Goal: Information Seeking & Learning: Learn about a topic

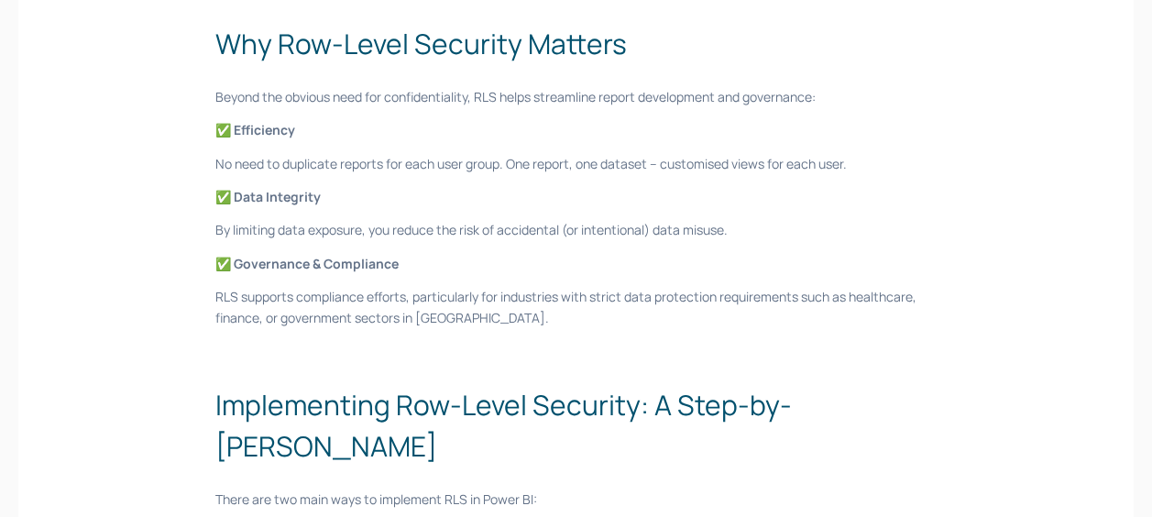
scroll to position [1008, 0]
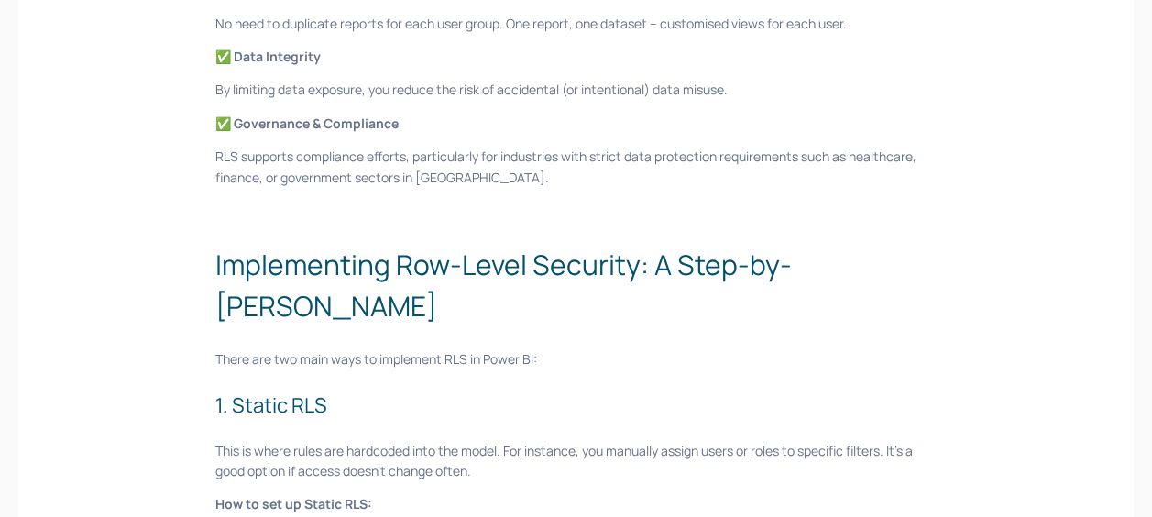
click at [609, 273] on h2 "Implementing Row-Level Security: A Step-by-[PERSON_NAME]" at bounding box center [575, 285] width 721 height 82
click at [559, 217] on p at bounding box center [575, 211] width 721 height 20
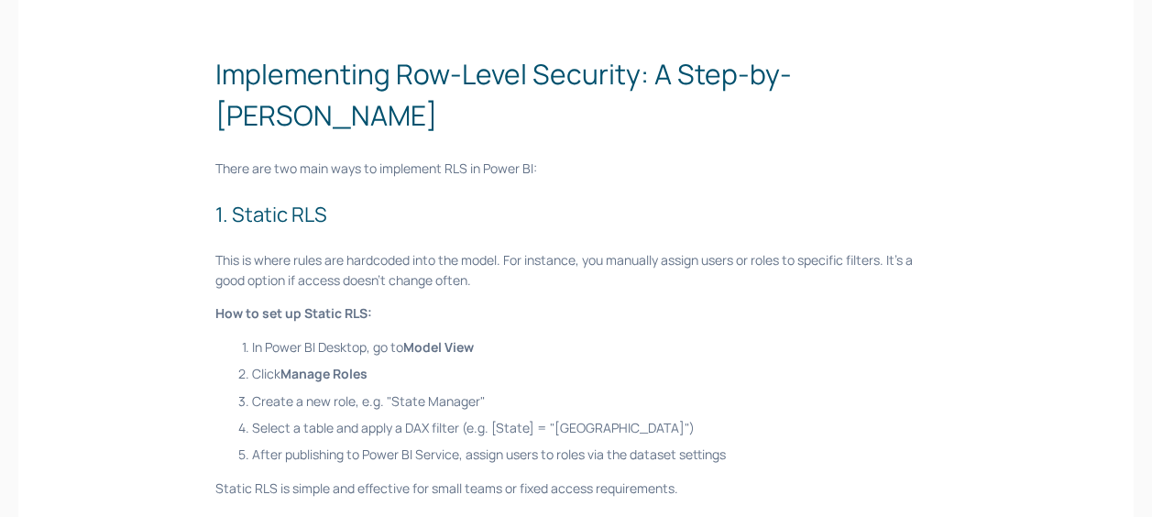
scroll to position [1375, 0]
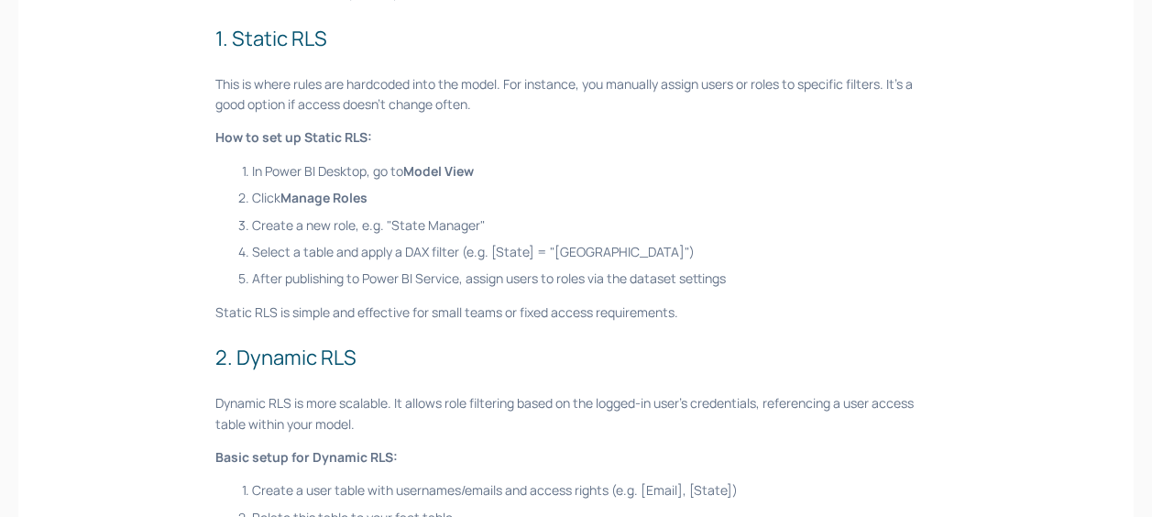
click at [556, 242] on p "Select a table and apply a DAX filter (e.g. [State] = "[GEOGRAPHIC_DATA]")" at bounding box center [594, 252] width 685 height 20
click at [605, 269] on p "After publishing to Power BI Service, assign users to roles via the dataset set…" at bounding box center [594, 279] width 685 height 20
click at [645, 269] on p "After publishing to Power BI Service, assign users to roles via the dataset set…" at bounding box center [594, 279] width 685 height 20
click at [640, 248] on div "Managing access to data is a non-negotiable for organisations working with sens…" at bounding box center [575, 169] width 721 height 2416
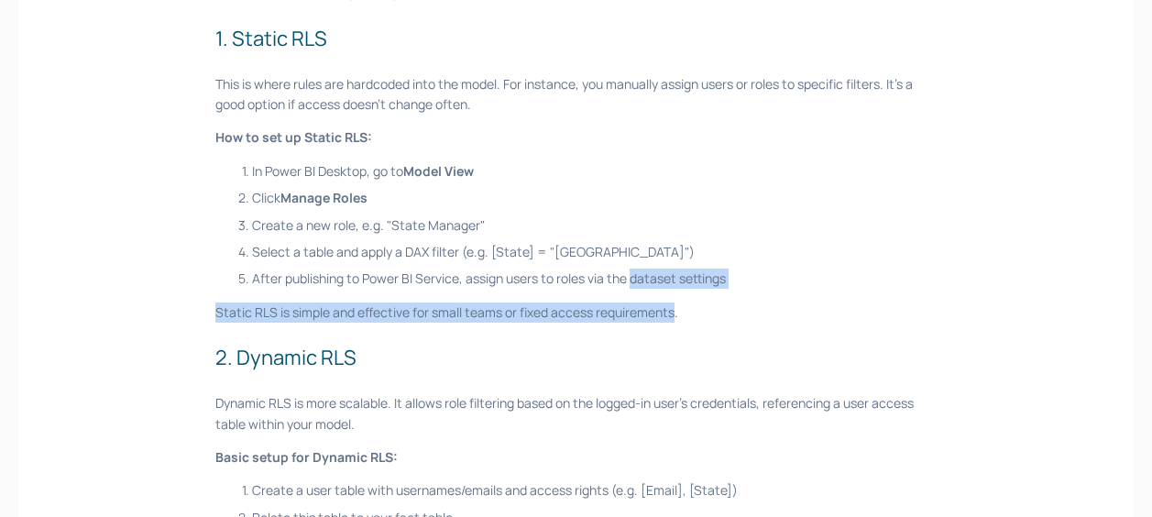
click at [387, 269] on p "After publishing to Power BI Service, assign users to roles via the dataset set…" at bounding box center [594, 279] width 685 height 20
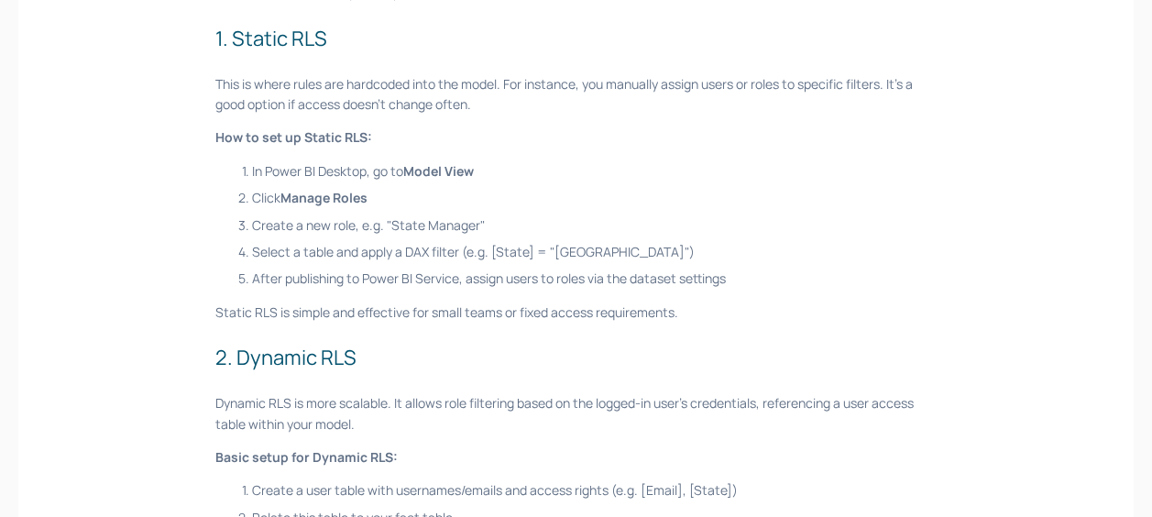
click at [382, 269] on p "After publishing to Power BI Service, assign users to roles via the dataset set…" at bounding box center [594, 279] width 685 height 20
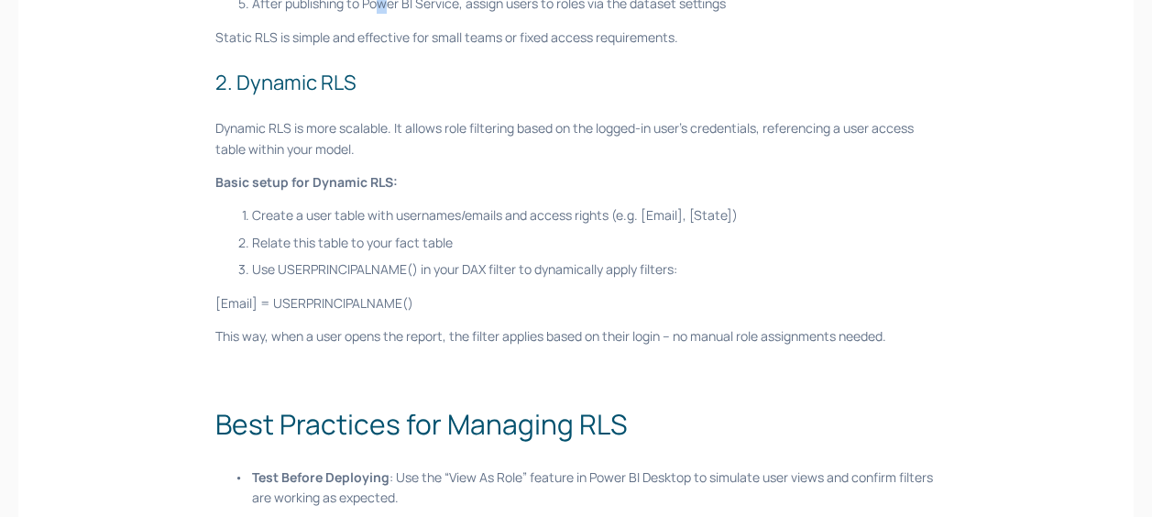
click at [609, 293] on p "[Email] = USERPRINCIPALNAME()" at bounding box center [575, 303] width 721 height 20
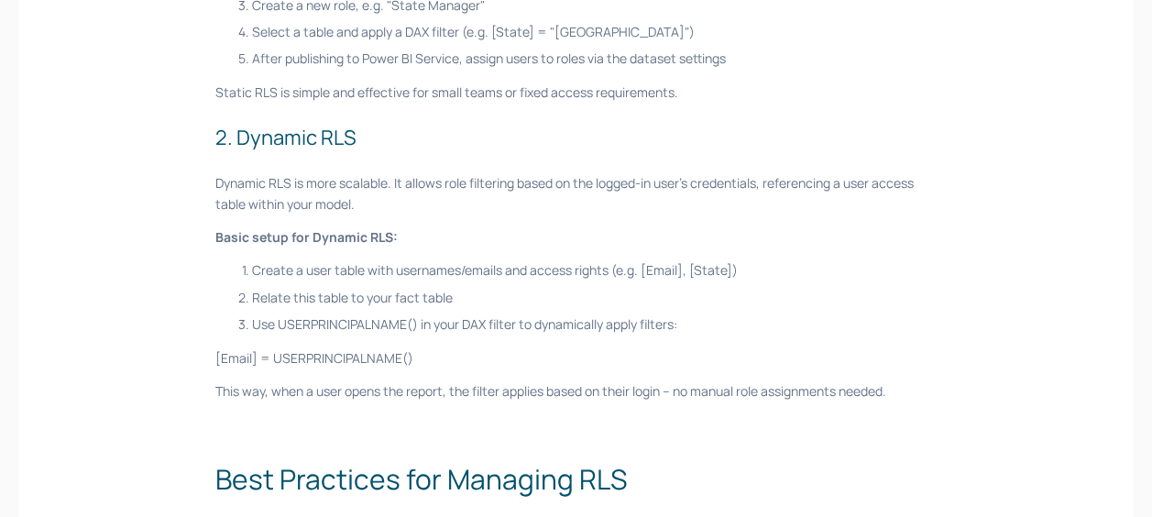
scroll to position [1467, 0]
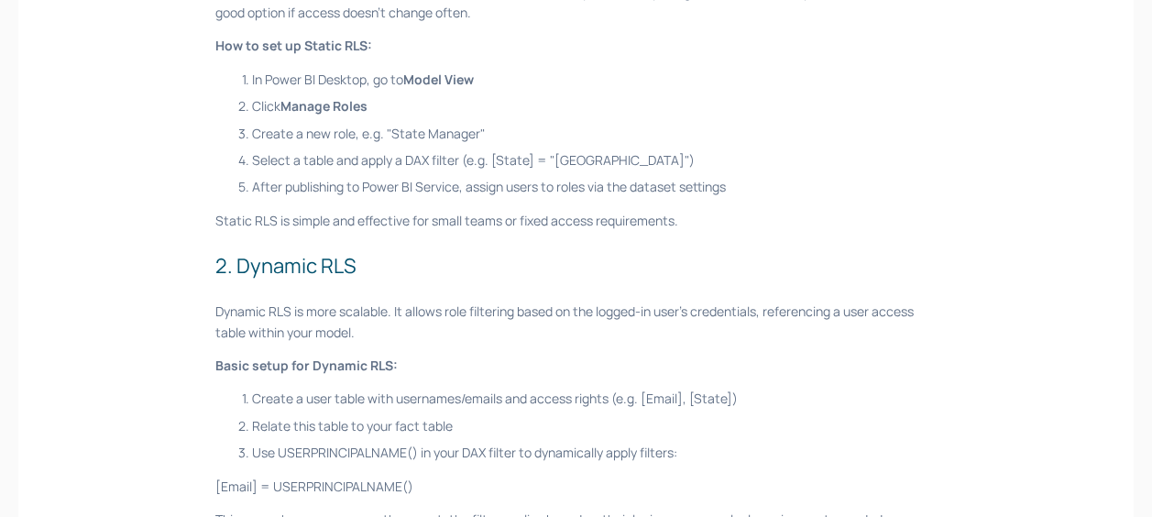
click at [562, 253] on div "Managing access to data is a non-negotiable for organisations working with sens…" at bounding box center [575, 77] width 721 height 2416
click at [566, 302] on p "Dynamic RLS is more scalable. It allows role filtering based on the logged-in u…" at bounding box center [575, 322] width 721 height 41
click at [572, 302] on p "Dynamic RLS is more scalable. It allows role filtering based on the logged-in u…" at bounding box center [575, 322] width 721 height 41
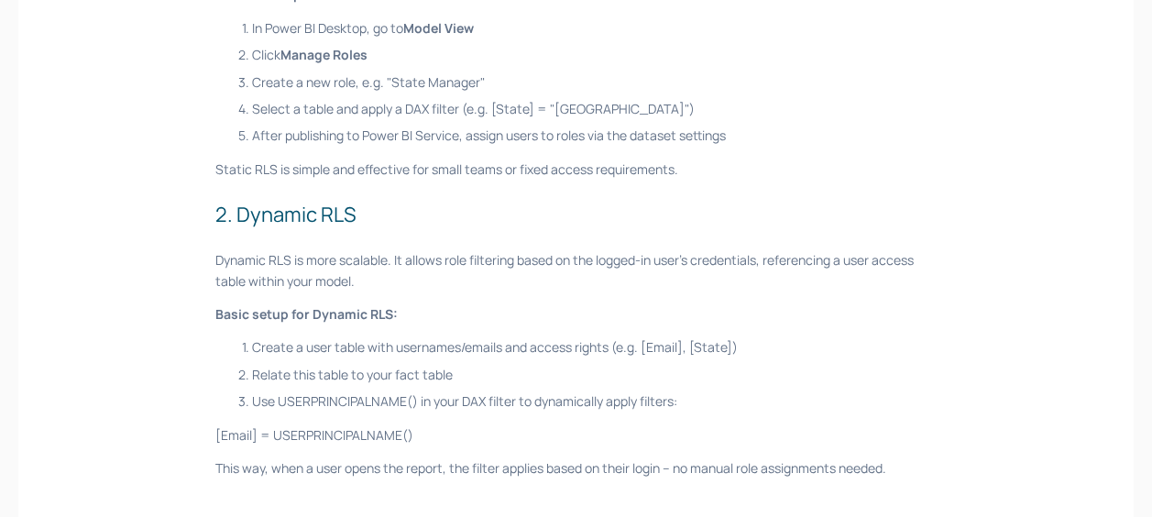
scroll to position [1558, 0]
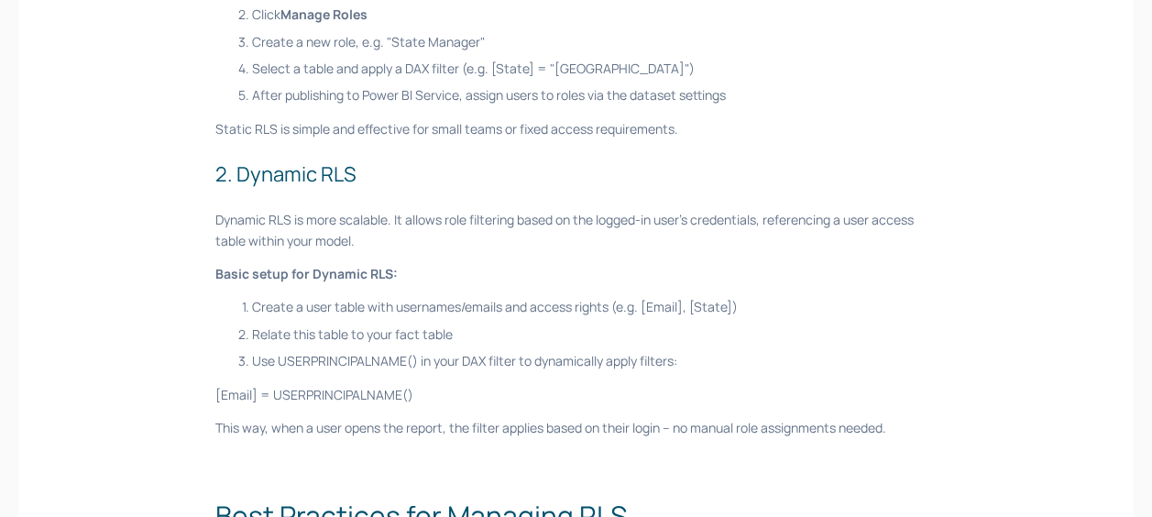
click at [571, 297] on p "Create a user table with usernames/emails and access rights (e.g. [Email], [Sta…" at bounding box center [594, 307] width 685 height 20
click at [566, 297] on p "Create a user table with usernames/emails and access rights (e.g. [Email], [Sta…" at bounding box center [594, 307] width 685 height 20
click at [565, 324] on p "Relate this table to your fact table" at bounding box center [594, 334] width 685 height 20
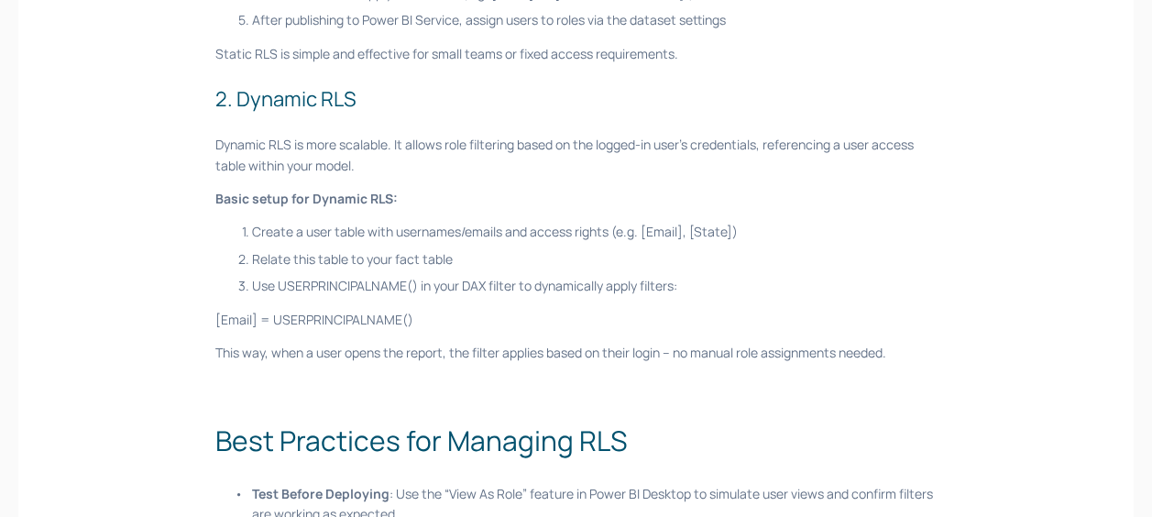
scroll to position [1741, 0]
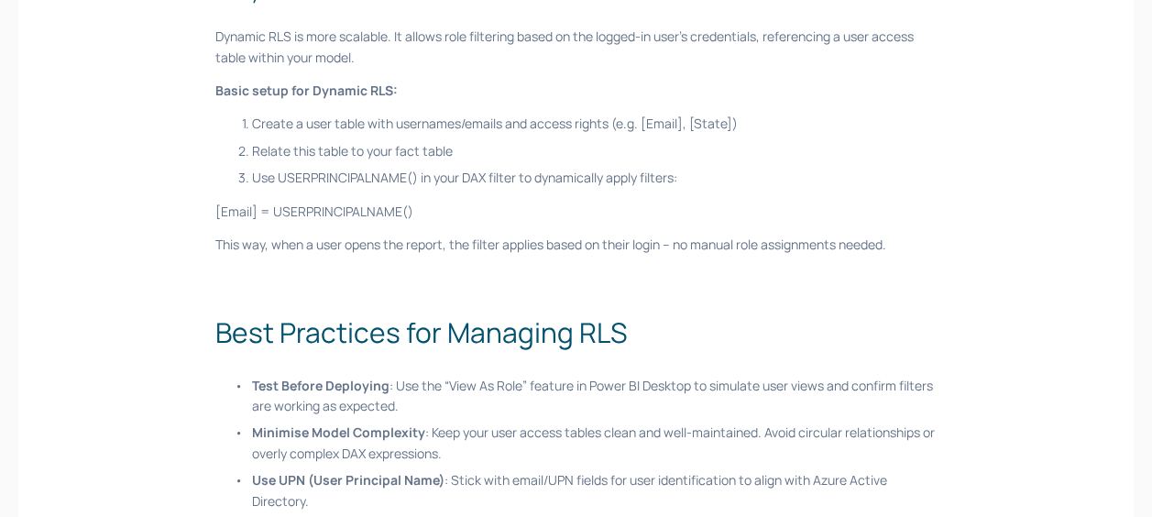
click at [567, 312] on h2 "Best Practices for Managing RLS" at bounding box center [575, 332] width 721 height 41
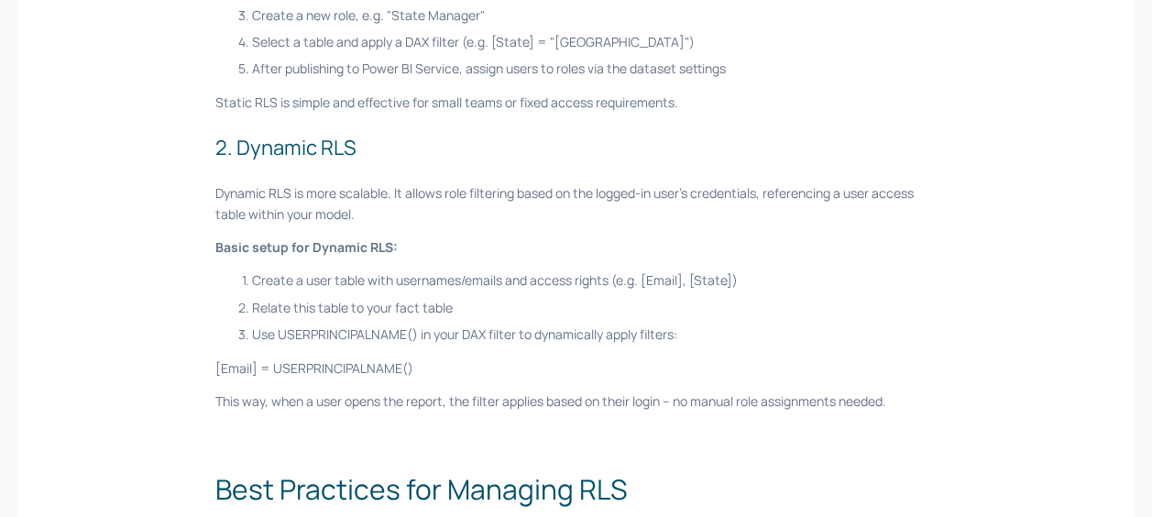
scroll to position [1558, 0]
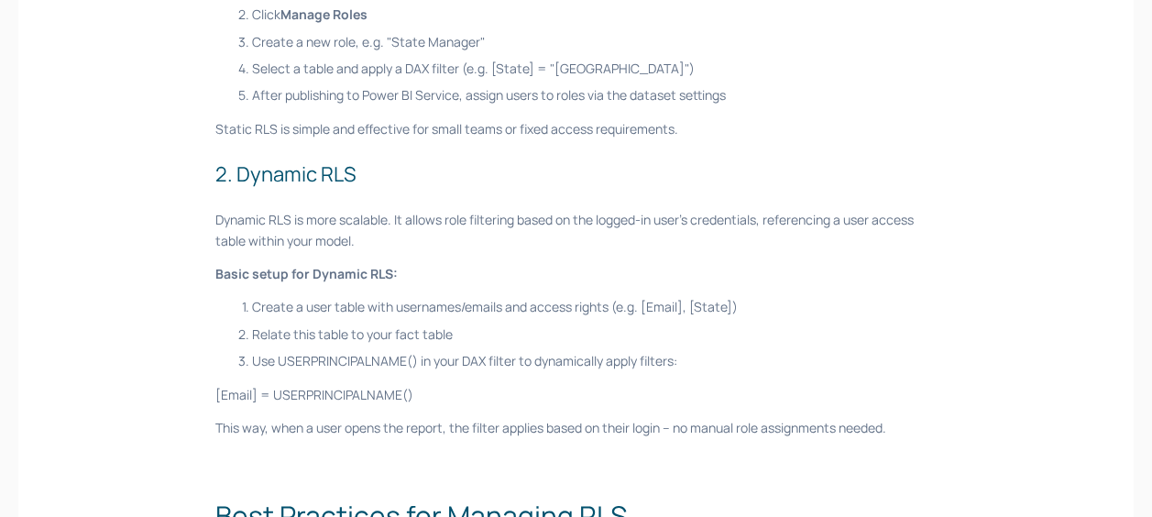
click at [631, 324] on p "Relate this table to your fact table" at bounding box center [594, 334] width 685 height 20
click at [607, 324] on p "Relate this table to your fact table" at bounding box center [594, 334] width 685 height 20
click at [610, 351] on p "Use USERPRINCIPALNAME() in your DAX filter to dynamically apply filters:" at bounding box center [594, 361] width 685 height 20
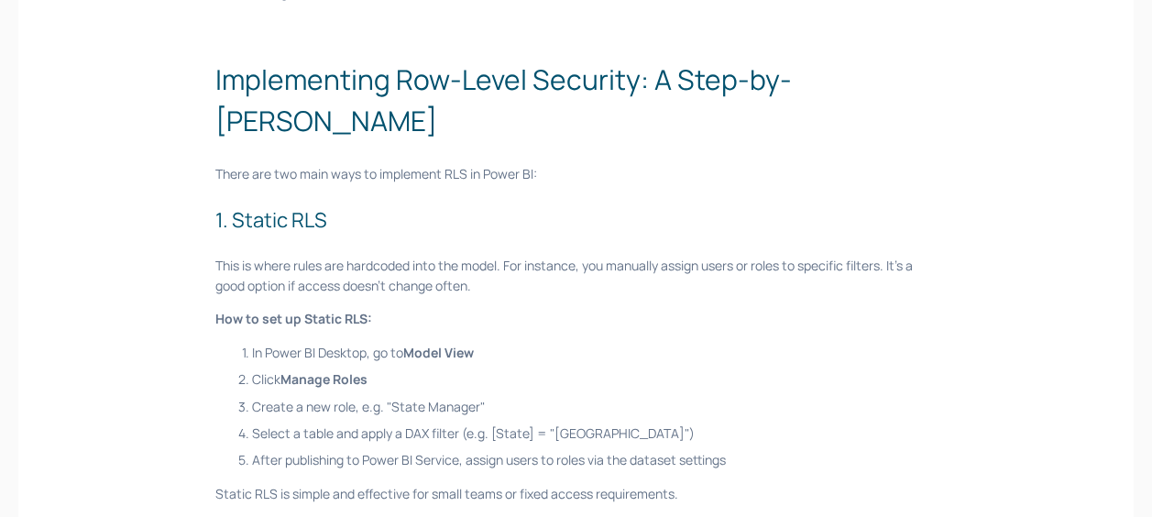
scroll to position [1192, 0]
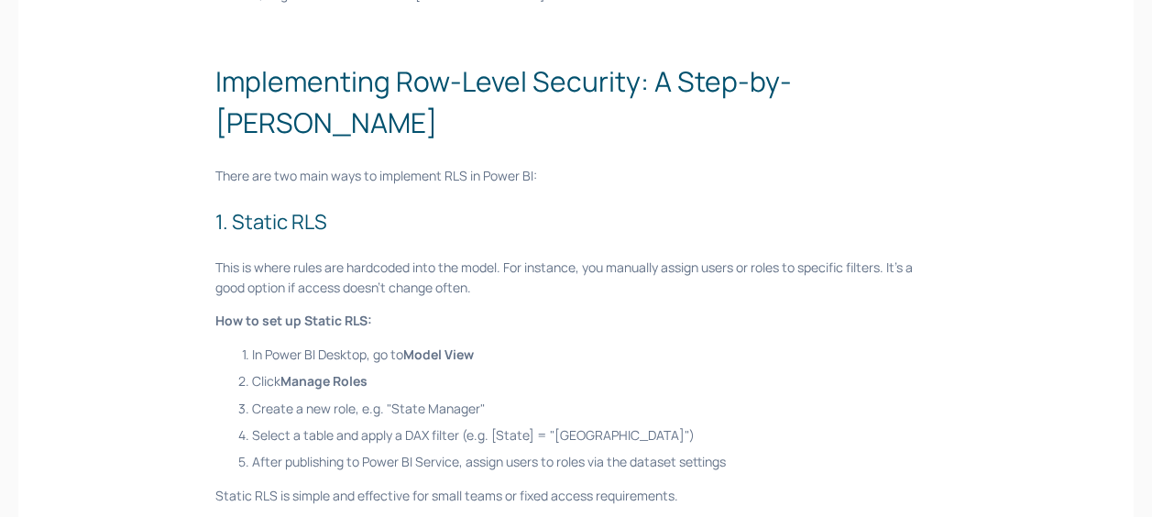
click at [631, 297] on div "Managing access to data is a non-negotiable for organisations working with sens…" at bounding box center [575, 352] width 721 height 2416
click at [653, 345] on p "In Power BI Desktop, go to Model View" at bounding box center [594, 355] width 685 height 20
click at [688, 345] on p "In Power BI Desktop, go to Model View" at bounding box center [594, 355] width 685 height 20
click at [696, 345] on p "In Power BI Desktop, go to Model View" at bounding box center [594, 355] width 685 height 20
click at [748, 371] on p "Click Manage Roles" at bounding box center [594, 381] width 685 height 20
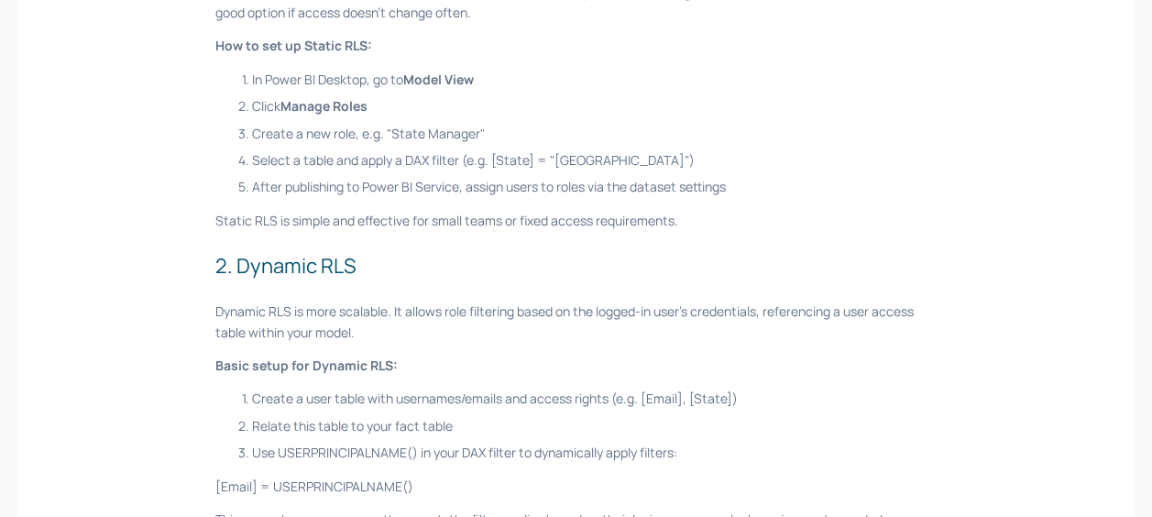
drag, startPoint x: 655, startPoint y: 201, endPoint x: 667, endPoint y: 194, distance: 13.5
click at [667, 194] on div "Managing access to data is a non-negotiable for organisations working with sens…" at bounding box center [575, 77] width 721 height 2416
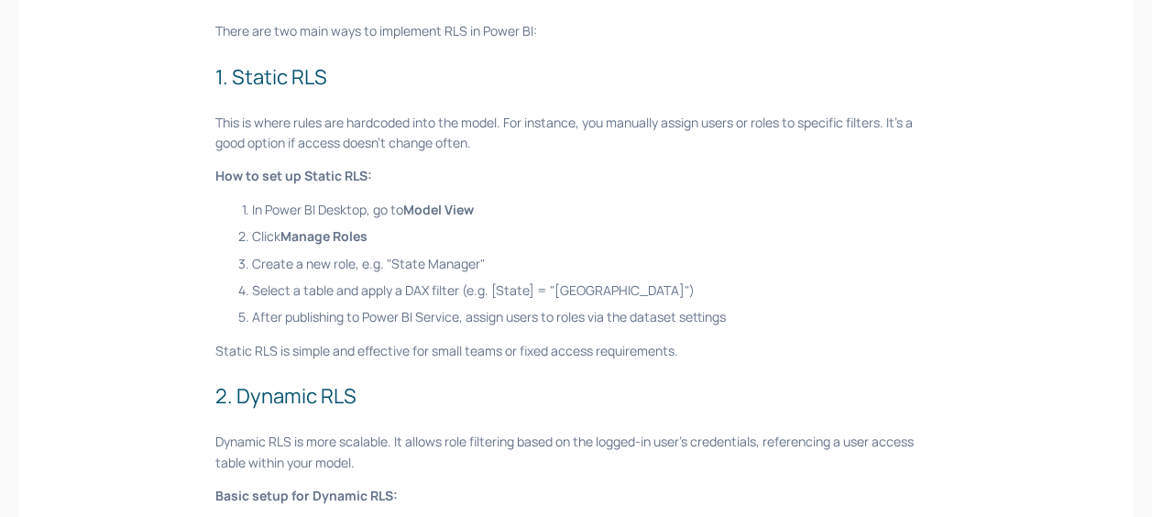
scroll to position [1558, 0]
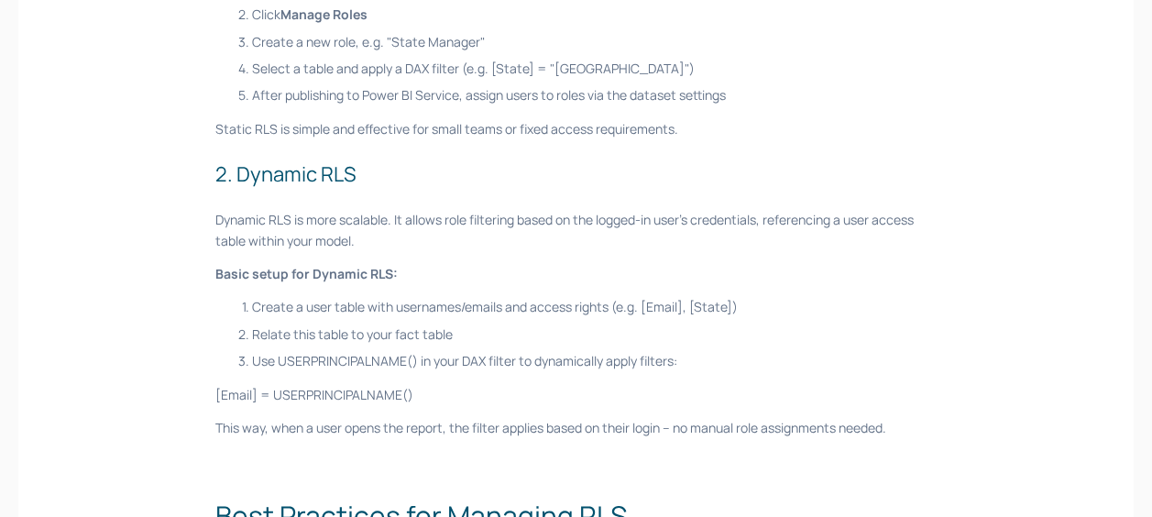
click at [598, 210] on p "Dynamic RLS is more scalable. It allows role filtering based on the logged-in u…" at bounding box center [575, 230] width 721 height 41
click at [634, 210] on p "Dynamic RLS is more scalable. It allows role filtering based on the logged-in u…" at bounding box center [575, 230] width 721 height 41
click at [623, 210] on p "Dynamic RLS is more scalable. It allows role filtering based on the logged-in u…" at bounding box center [575, 230] width 721 height 41
click at [642, 210] on p "Dynamic RLS is more scalable. It allows role filtering based on the logged-in u…" at bounding box center [575, 230] width 721 height 41
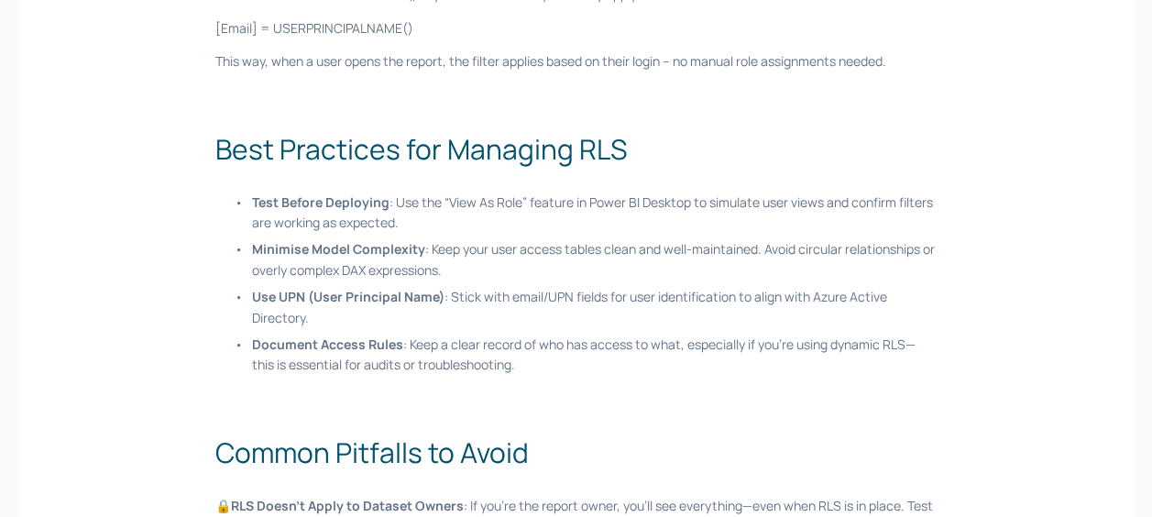
click at [687, 194] on ul "Test Before Deploying : Use the “View As Role” feature in Power BI Desktop to s…" at bounding box center [575, 283] width 721 height 183
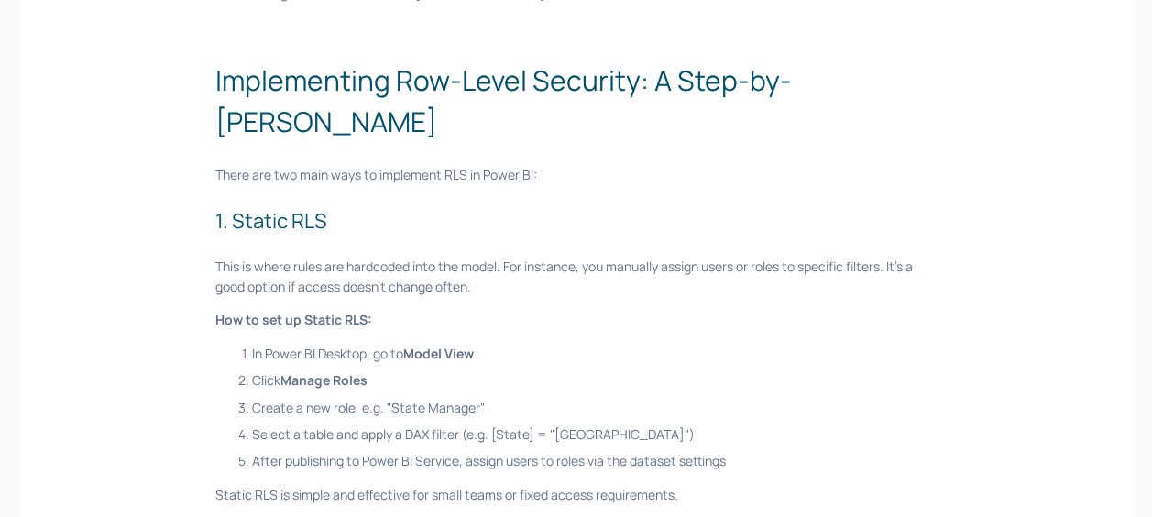
scroll to position [1192, 0]
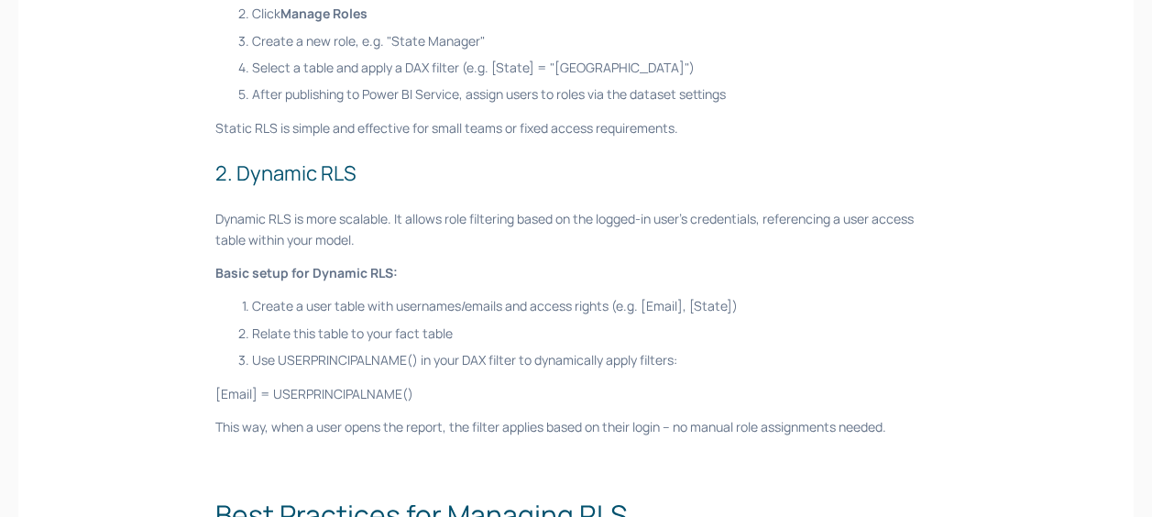
click at [856, 209] on p "Dynamic RLS is more scalable. It allows role filtering based on the logged-in u…" at bounding box center [575, 229] width 721 height 41
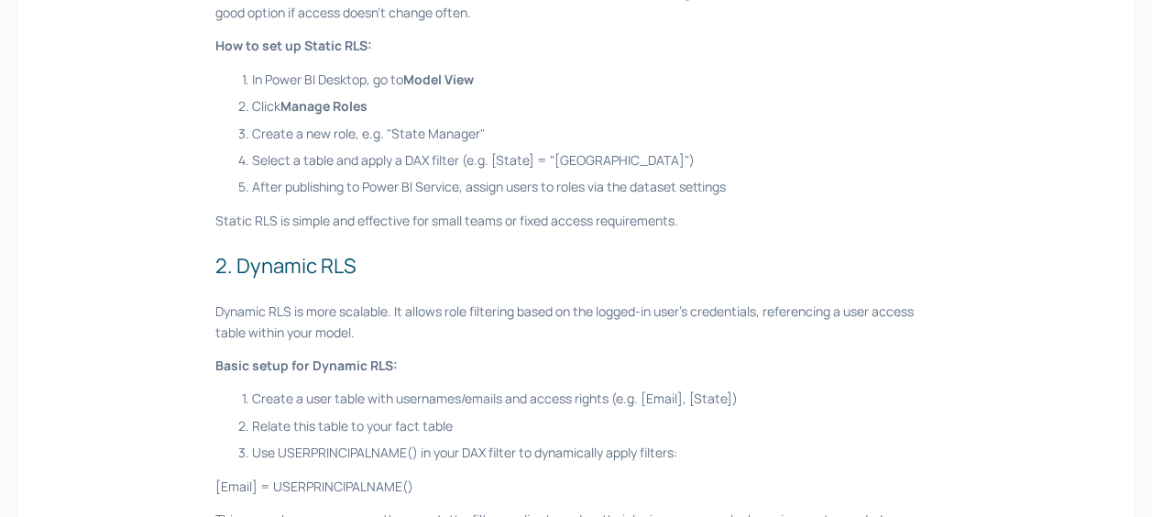
click at [845, 199] on div "Managing access to data is a non-negotiable for organisations working with sens…" at bounding box center [575, 77] width 721 height 2416
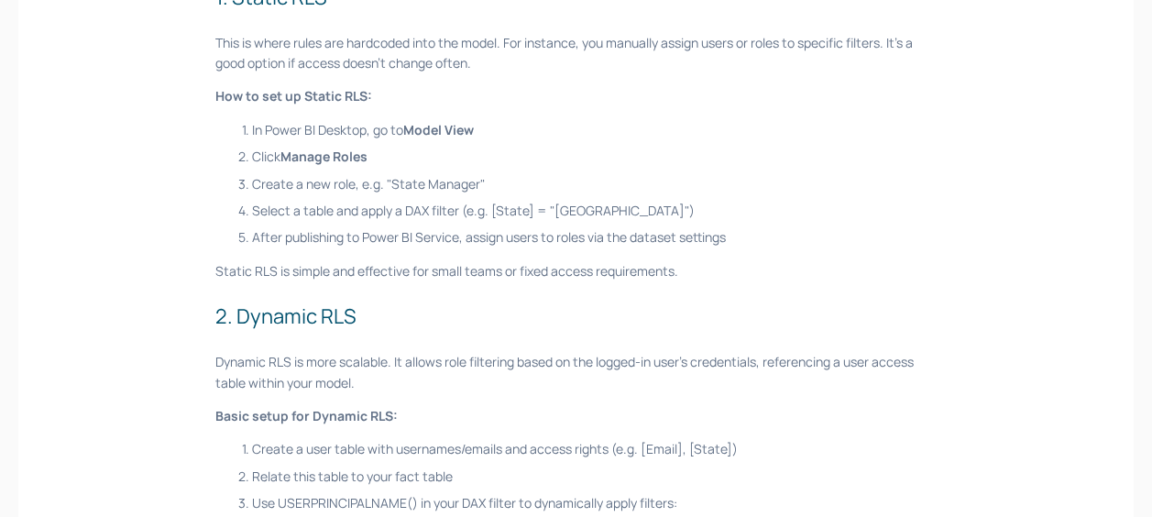
scroll to position [1375, 0]
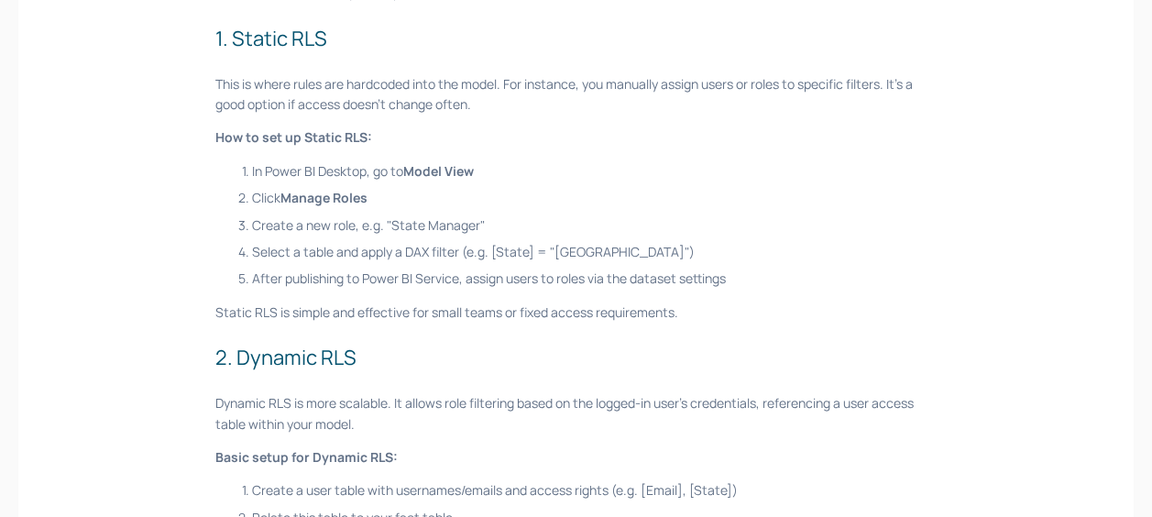
click at [852, 242] on p "Select a table and apply a DAX filter (e.g. [State] = "[GEOGRAPHIC_DATA]")" at bounding box center [594, 252] width 685 height 20
click at [854, 215] on p "Create a new role, e.g. "State Manager"" at bounding box center [594, 225] width 685 height 20
click at [832, 188] on p "Click Manage Roles" at bounding box center [594, 198] width 685 height 20
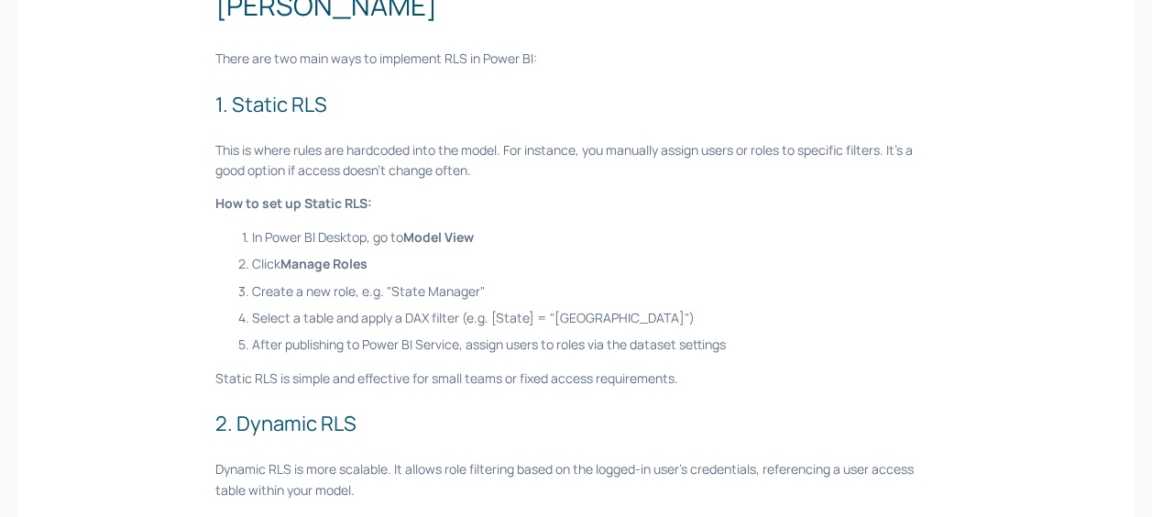
scroll to position [1283, 0]
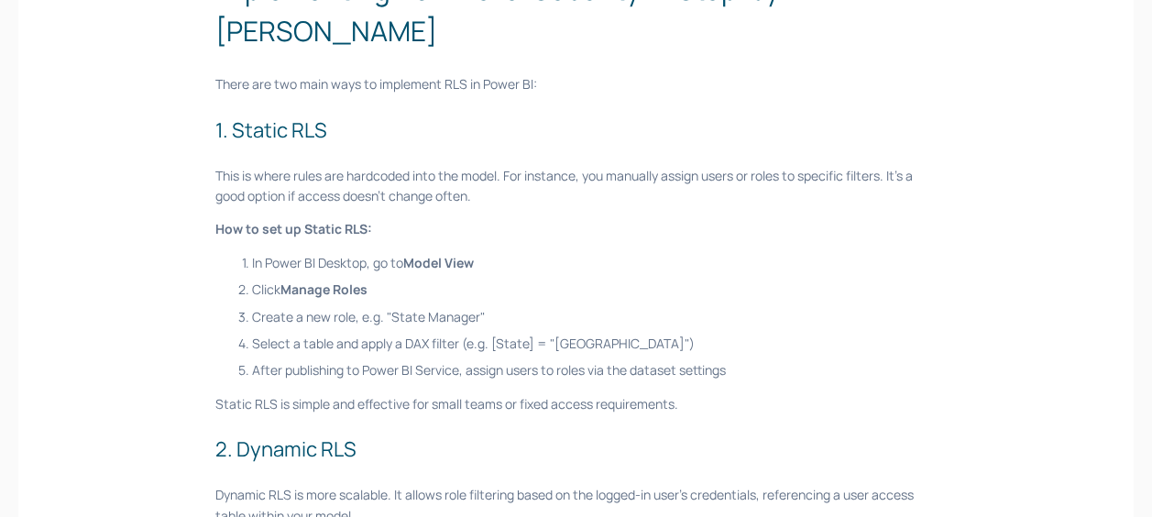
click at [832, 186] on div "Managing access to data is a non-negotiable for organisations working with sens…" at bounding box center [575, 260] width 721 height 2416
click at [732, 280] on p "Click Manage Roles" at bounding box center [594, 290] width 685 height 20
click at [743, 253] on p "In Power BI Desktop, go to Model View" at bounding box center [594, 263] width 685 height 20
click at [833, 253] on ol "In Power BI Desktop, go to Model View Click Manage Roles Create a new role, e.g…" at bounding box center [575, 317] width 721 height 128
click at [800, 280] on p "Click Manage Roles" at bounding box center [594, 290] width 685 height 20
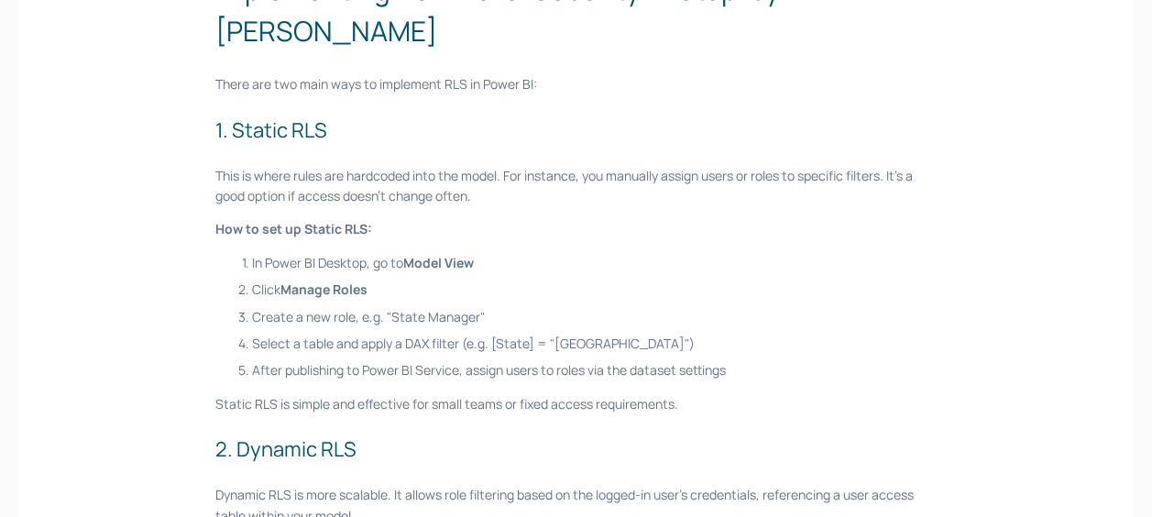
click at [739, 289] on ol "In Power BI Desktop, go to Model View Click Manage Roles Create a new role, e.g…" at bounding box center [575, 317] width 721 height 128
click at [733, 291] on ol "In Power BI Desktop, go to Model View Click Manage Roles Create a new role, e.g…" at bounding box center [575, 317] width 721 height 128
click at [744, 307] on p "Create a new role, e.g. "State Manager"" at bounding box center [594, 317] width 685 height 20
click at [806, 280] on p "Click Manage Roles" at bounding box center [594, 290] width 685 height 20
click at [816, 280] on p "Click Manage Roles" at bounding box center [594, 290] width 685 height 20
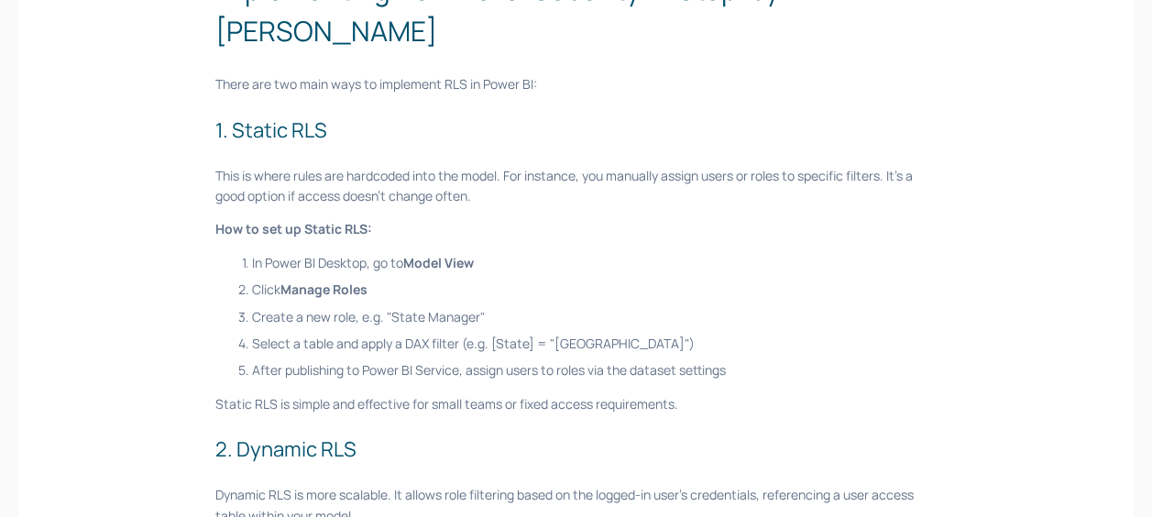
click at [821, 307] on p "Create a new role, e.g. "State Manager"" at bounding box center [594, 317] width 685 height 20
click at [805, 334] on p "Select a table and apply a DAX filter (e.g. [State] = "[GEOGRAPHIC_DATA]")" at bounding box center [594, 344] width 685 height 20
click at [801, 307] on p "Create a new role, e.g. "State Manager"" at bounding box center [594, 317] width 685 height 20
click at [801, 287] on ol "In Power BI Desktop, go to Model View Click Manage Roles Create a new role, e.g…" at bounding box center [575, 317] width 721 height 128
click at [807, 334] on p "Select a table and apply a DAX filter (e.g. [State] = "[GEOGRAPHIC_DATA]")" at bounding box center [594, 344] width 685 height 20
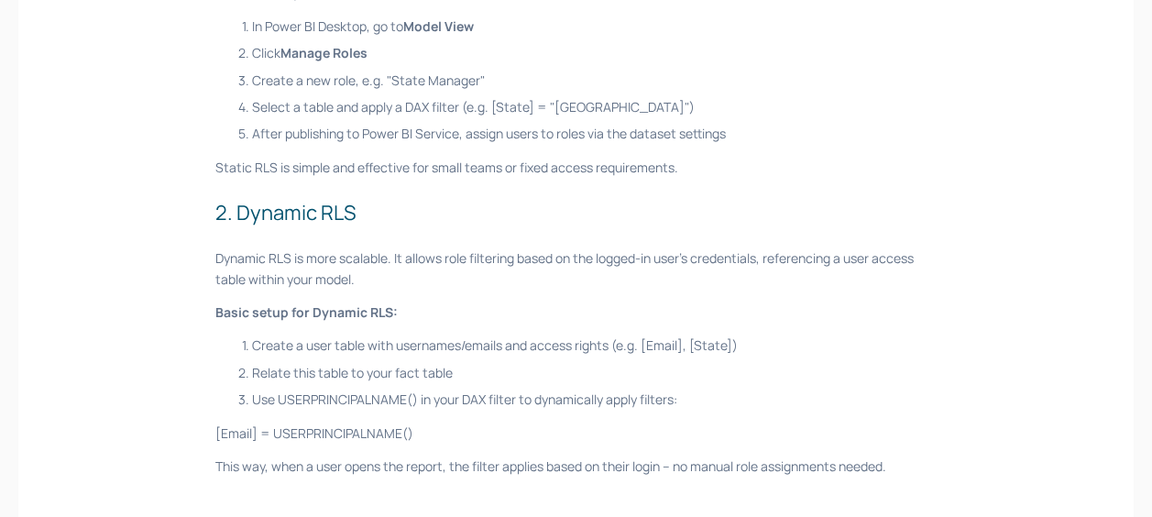
scroll to position [1558, 0]
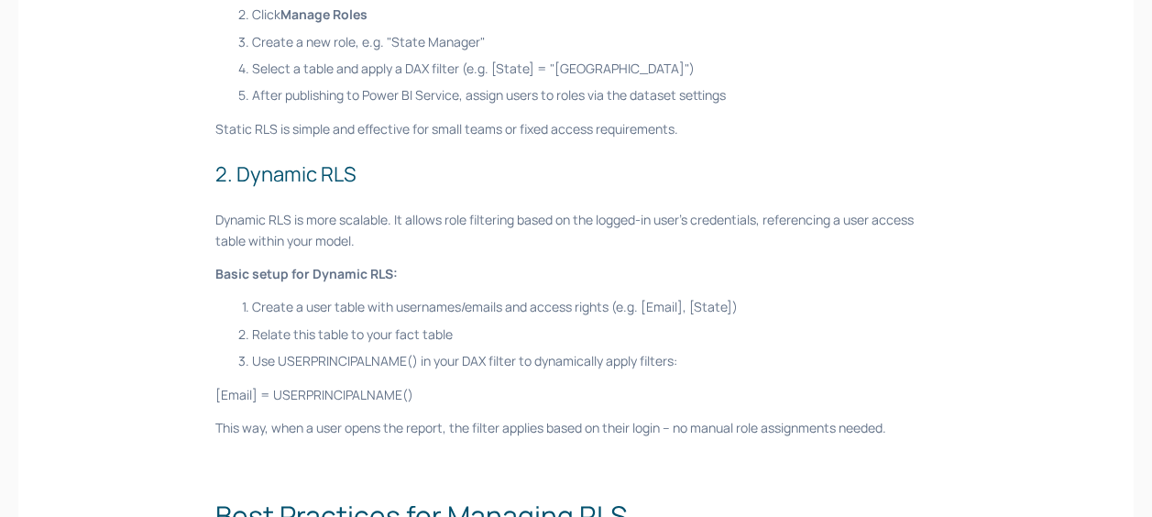
click at [805, 324] on p "Relate this table to your fact table" at bounding box center [594, 334] width 685 height 20
click at [800, 306] on ol "Create a user table with usernames/emails and access rights (e.g. [Email], [Sta…" at bounding box center [575, 334] width 721 height 74
click at [785, 351] on p "Use USERPRINCIPALNAME() in your DAX filter to dynamically apply filters:" at bounding box center [594, 361] width 685 height 20
click at [798, 351] on p "Use USERPRINCIPALNAME() in your DAX filter to dynamically apply filters:" at bounding box center [594, 361] width 685 height 20
click at [838, 308] on ol "Create a user table with usernames/emails and access rights (e.g. [Email], [Sta…" at bounding box center [575, 334] width 721 height 74
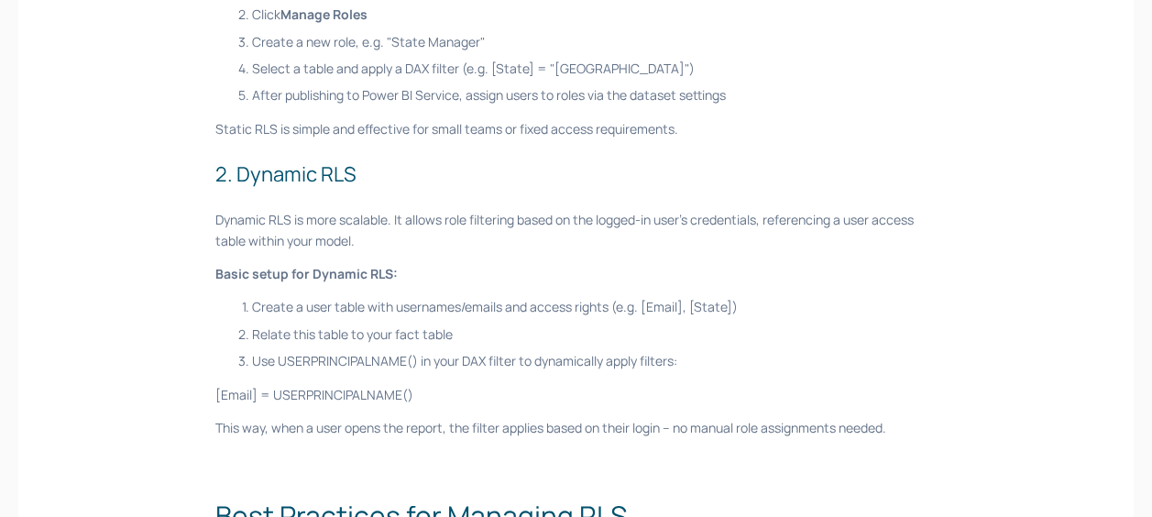
click at [915, 351] on p "Use USERPRINCIPALNAME() in your DAX filter to dynamically apply filters:" at bounding box center [594, 361] width 685 height 20
click at [849, 324] on p "Relate this table to your fact table" at bounding box center [594, 334] width 685 height 20
click at [788, 297] on ol "Create a user table with usernames/emails and access rights (e.g. [Email], [Sta…" at bounding box center [575, 334] width 721 height 74
click at [805, 297] on p "Create a user table with usernames/emails and access rights (e.g. [Email], [Sta…" at bounding box center [594, 307] width 685 height 20
click at [877, 324] on p "Relate this table to your fact table" at bounding box center [594, 334] width 685 height 20
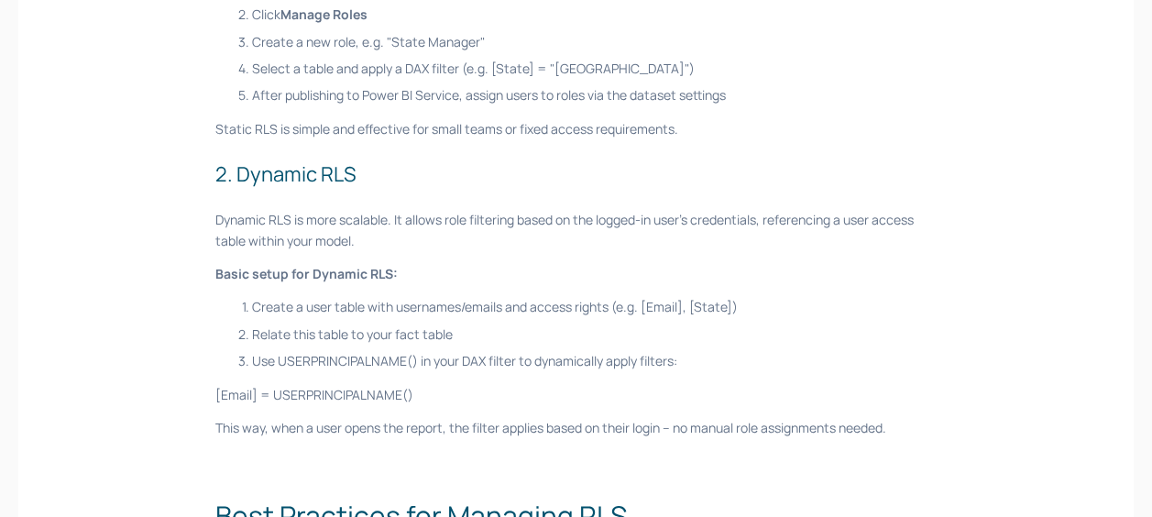
click at [880, 324] on p "Relate this table to your fact table" at bounding box center [594, 334] width 685 height 20
click at [835, 324] on p "Relate this table to your fact table" at bounding box center [594, 334] width 685 height 20
click at [825, 324] on p "Relate this table to your fact table" at bounding box center [594, 334] width 685 height 20
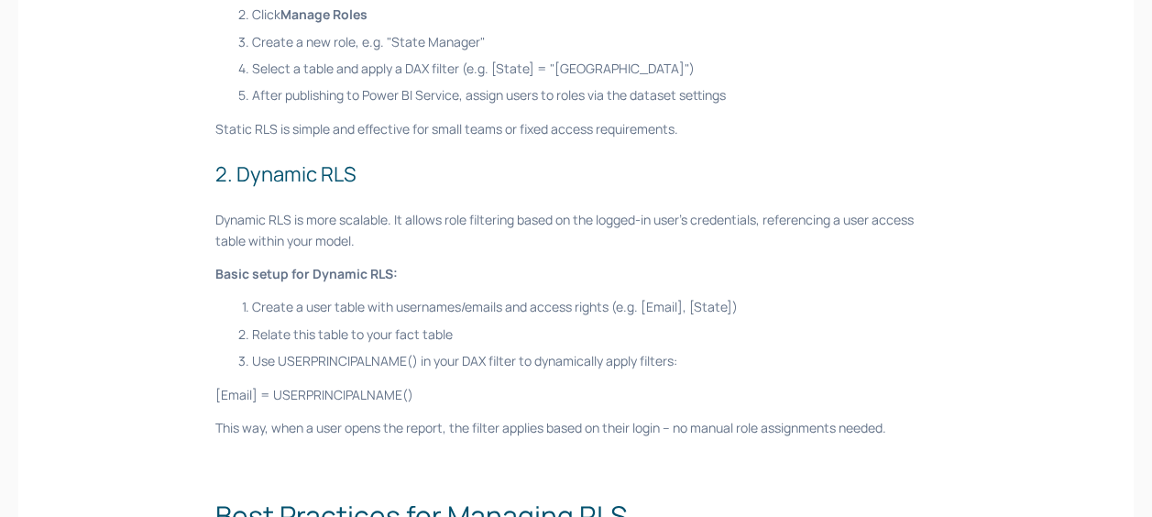
click at [825, 324] on p "Relate this table to your fact table" at bounding box center [594, 334] width 685 height 20
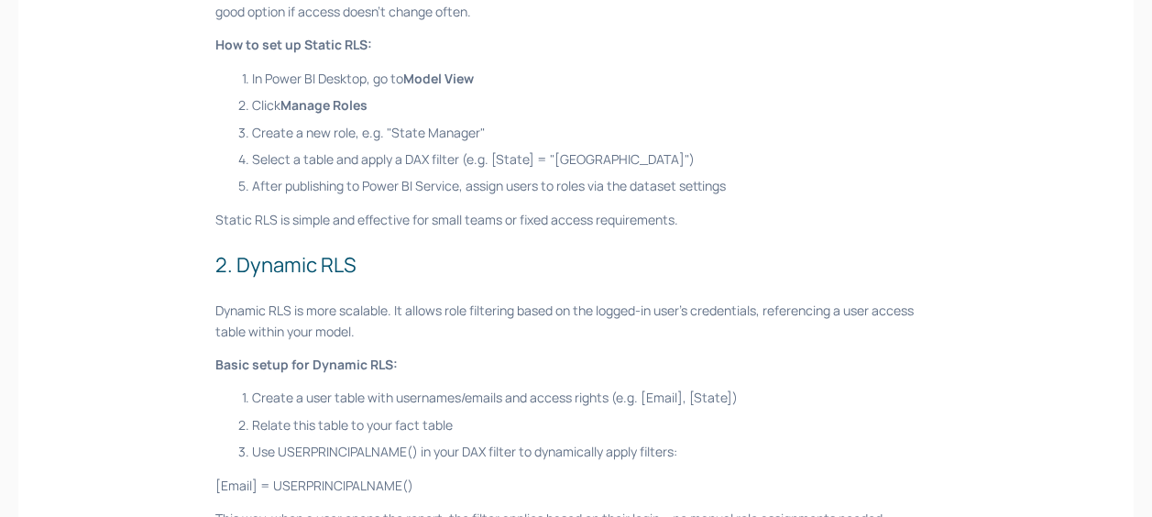
scroll to position [1467, 0]
click at [927, 207] on div "Managing access to data is a non-negotiable for organisations working with sens…" at bounding box center [575, 77] width 721 height 2416
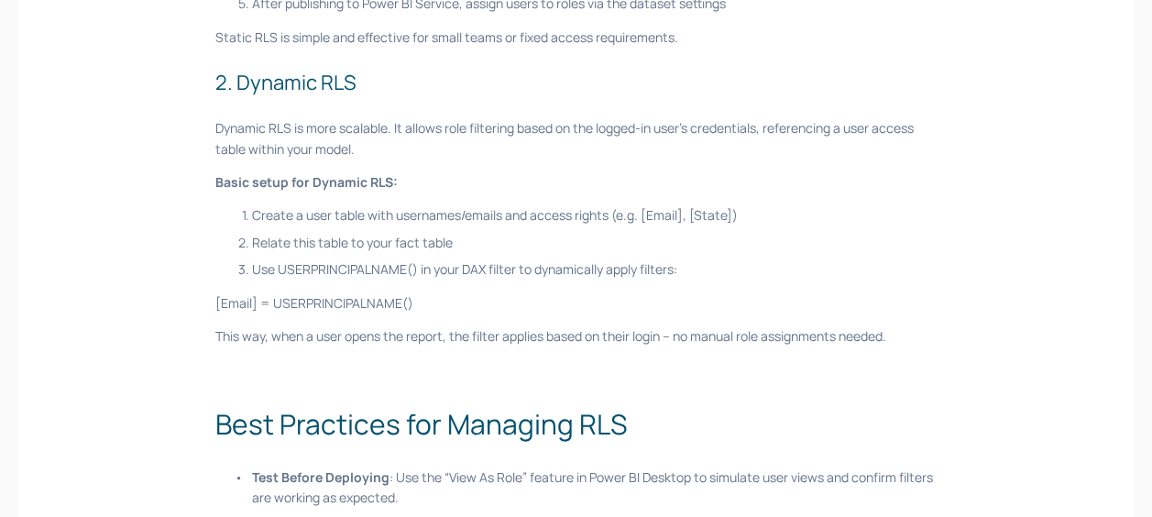
click at [926, 233] on p "Relate this table to your fact table" at bounding box center [594, 243] width 685 height 20
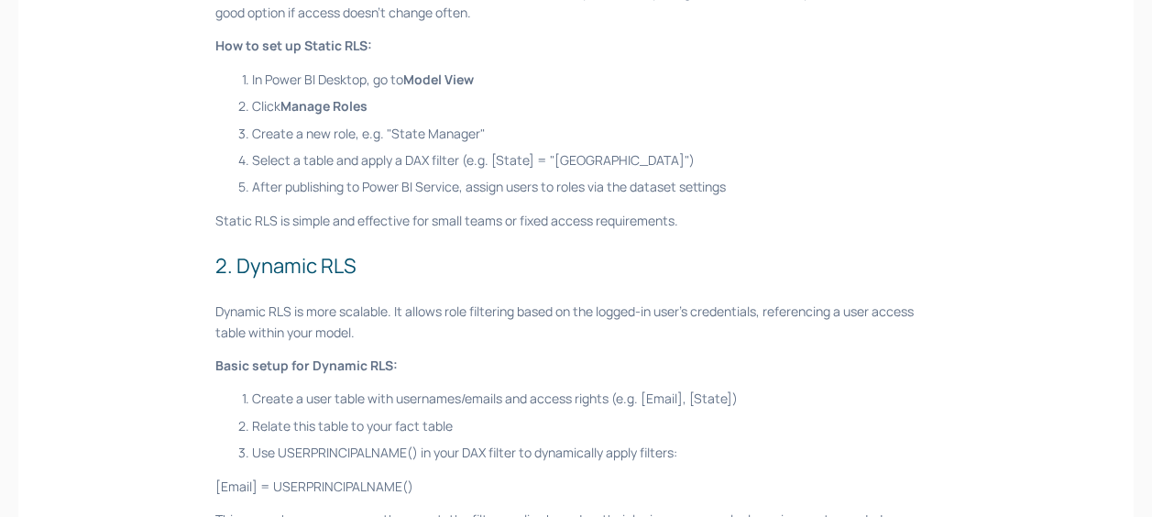
drag, startPoint x: 915, startPoint y: 227, endPoint x: 913, endPoint y: 205, distance: 22.1
click at [913, 205] on div "Managing access to data is a non-negotiable for organisations working with sens…" at bounding box center [575, 77] width 721 height 2416
drag, startPoint x: 907, startPoint y: 215, endPoint x: 911, endPoint y: 205, distance: 10.7
click at [911, 205] on div "Managing access to data is a non-negotiable for organisations working with sens…" at bounding box center [575, 77] width 721 height 2416
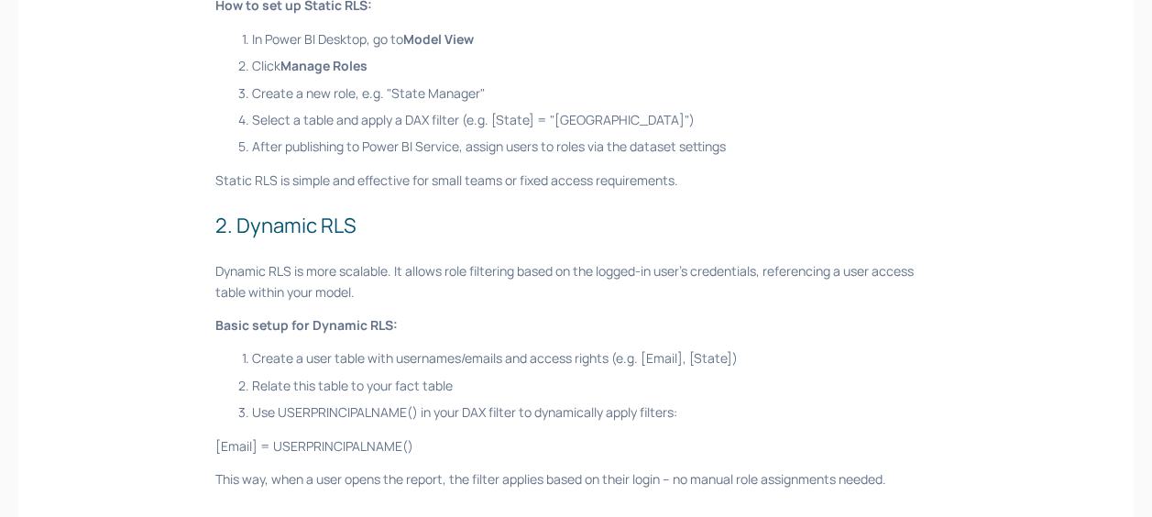
scroll to position [1558, 0]
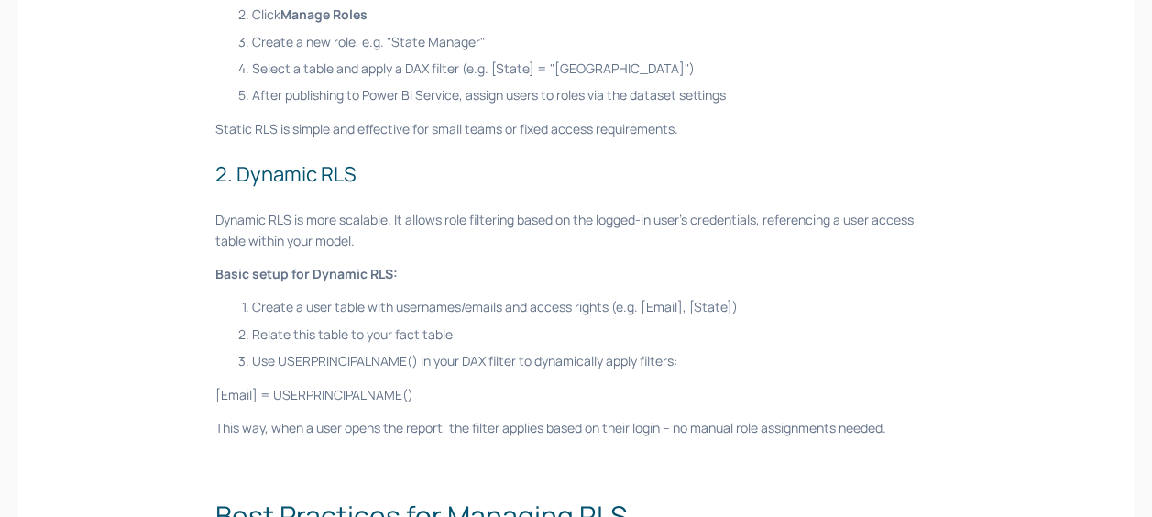
click at [687, 210] on p "Dynamic RLS is more scalable. It allows role filtering based on the logged-in u…" at bounding box center [575, 230] width 721 height 41
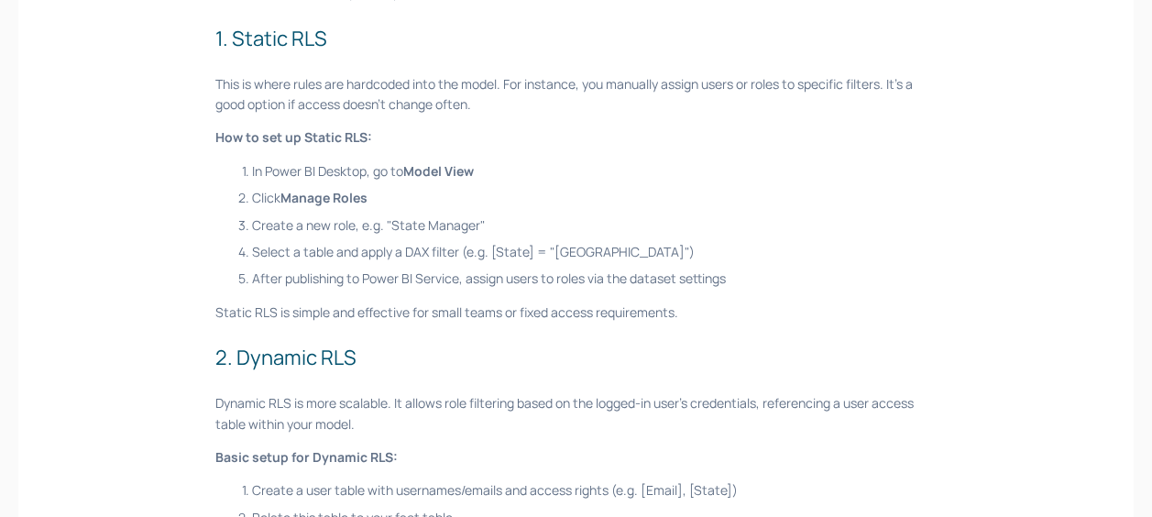
click at [864, 215] on p "Create a new role, e.g. "State Manager"" at bounding box center [594, 225] width 685 height 20
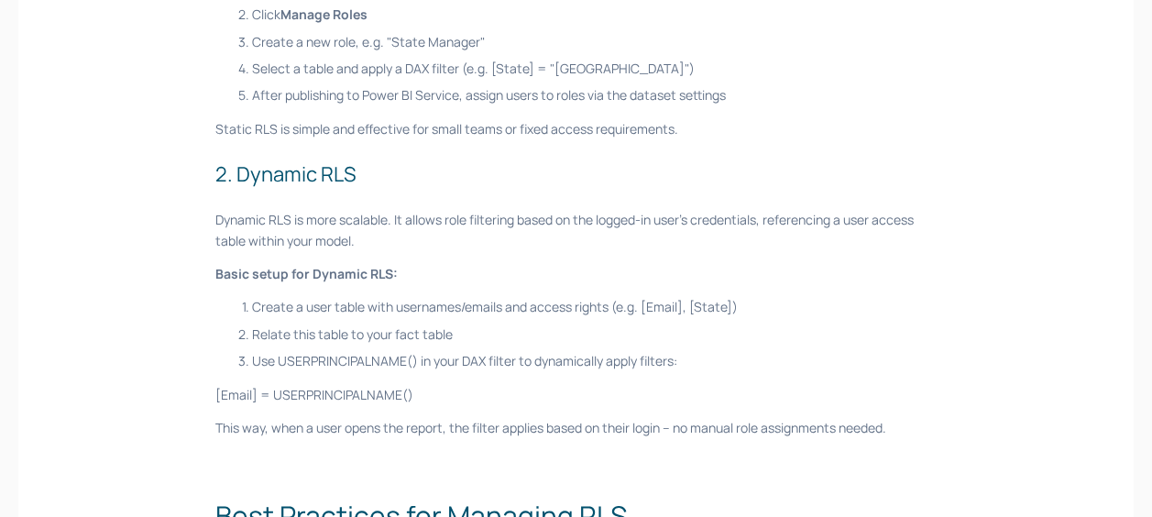
drag, startPoint x: 906, startPoint y: 159, endPoint x: 898, endPoint y: 168, distance: 11.7
click at [800, 210] on p "Dynamic RLS is more scalable. It allows role filtering based on the logged-in u…" at bounding box center [575, 230] width 721 height 41
